Goal: Information Seeking & Learning: Learn about a topic

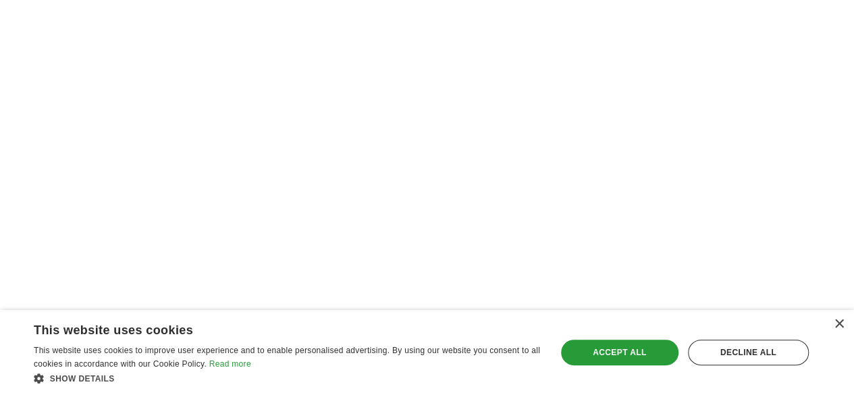
scroll to position [2758, 0]
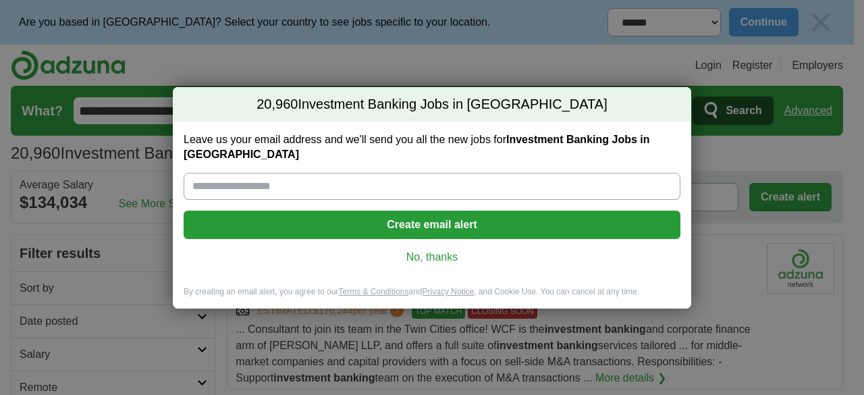
click at [440, 250] on link "No, thanks" at bounding box center [431, 257] width 475 height 15
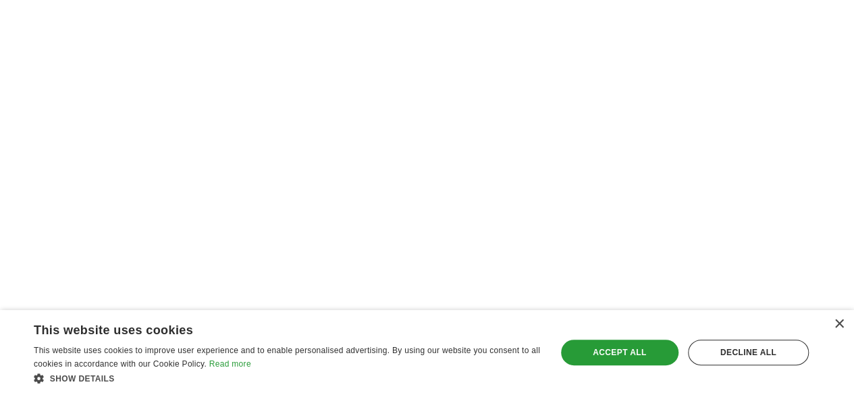
scroll to position [2658, 0]
